Goal: Task Accomplishment & Management: Use online tool/utility

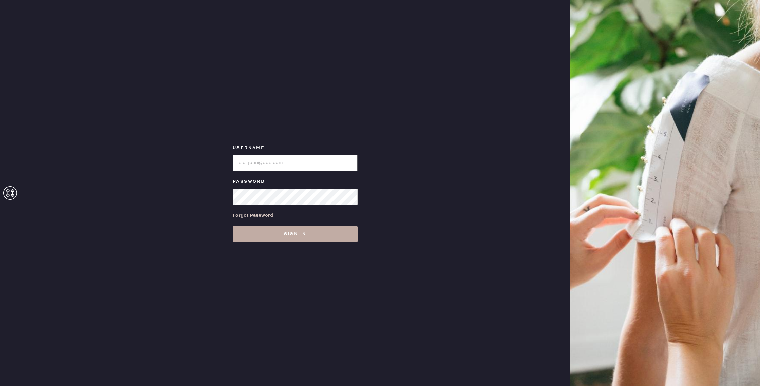
type input "reformationflatiron"
click at [261, 237] on button "Sign in" at bounding box center [295, 234] width 125 height 16
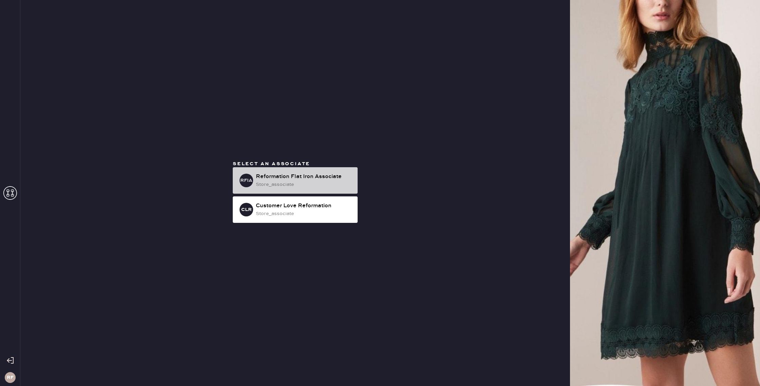
click at [327, 175] on div "Reformation Flat Iron Associate" at bounding box center [304, 177] width 96 height 8
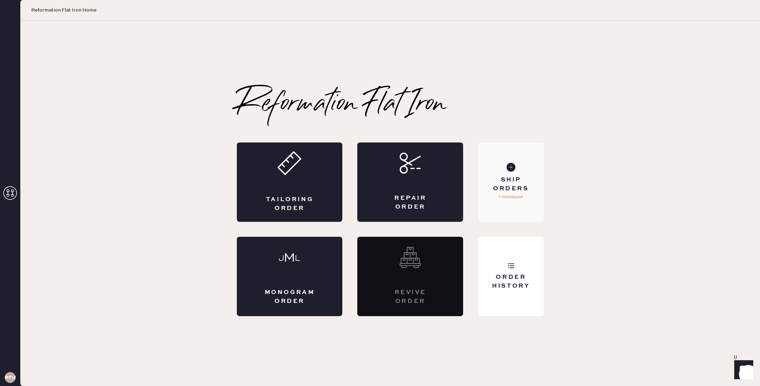
drag, startPoint x: 512, startPoint y: 163, endPoint x: 513, endPoint y: 156, distance: 7.9
click at [513, 156] on div "Ship Orders 1 Unshipped" at bounding box center [510, 181] width 65 height 79
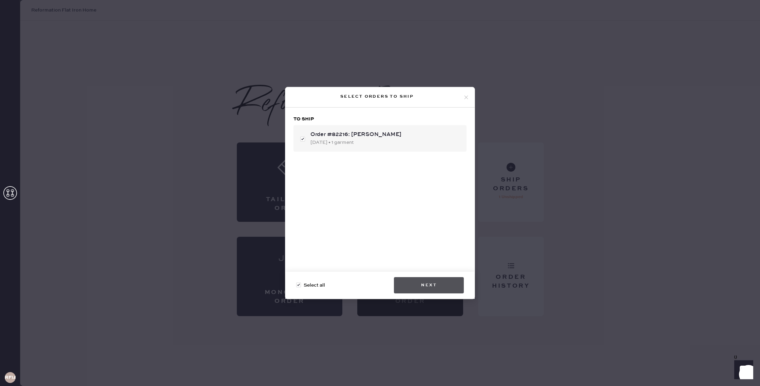
click at [419, 279] on button "Next" at bounding box center [429, 285] width 70 height 16
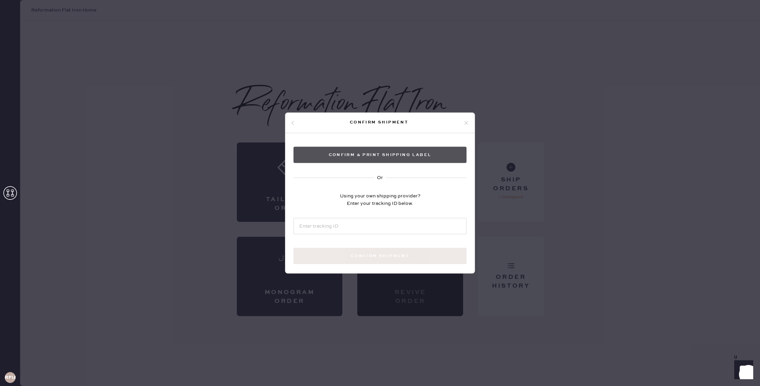
click at [385, 156] on button "Confirm & Print shipping label" at bounding box center [379, 155] width 173 height 16
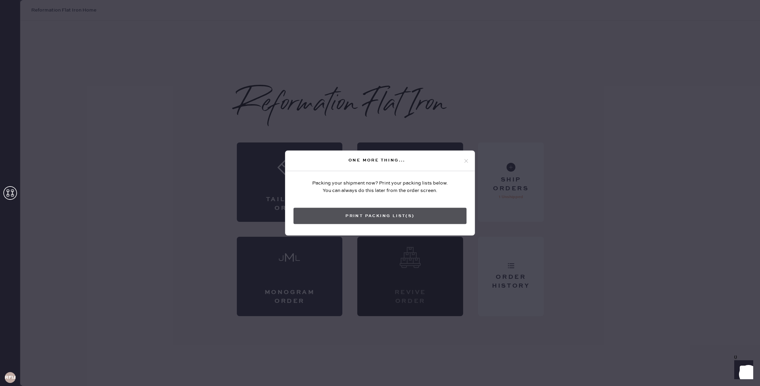
click at [431, 219] on button "Print Packing List(s)" at bounding box center [379, 216] width 173 height 16
